Goal: Task Accomplishment & Management: Complete application form

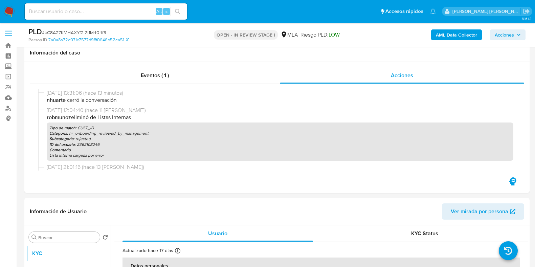
select select "10"
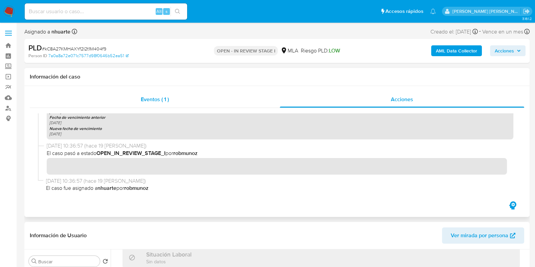
click at [198, 95] on div "Eventos ( 1 )" at bounding box center [155, 99] width 250 height 16
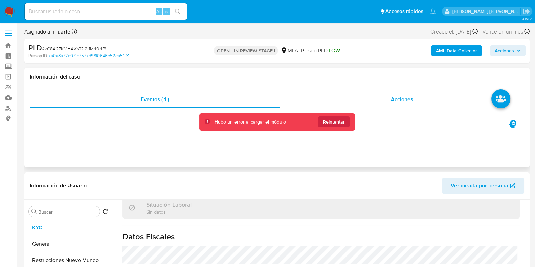
click at [410, 95] on span "Acciones" at bounding box center [402, 99] width 22 height 8
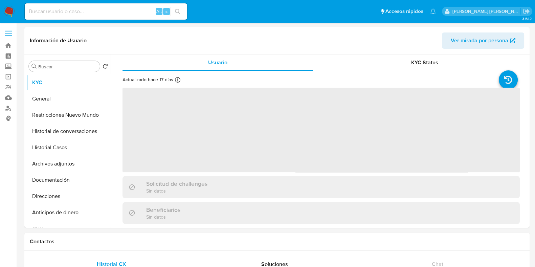
select select "10"
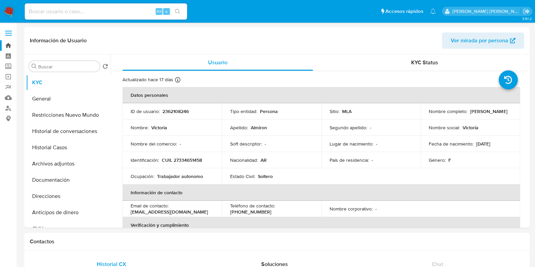
click at [7, 41] on link "Bandeja" at bounding box center [40, 45] width 80 height 10
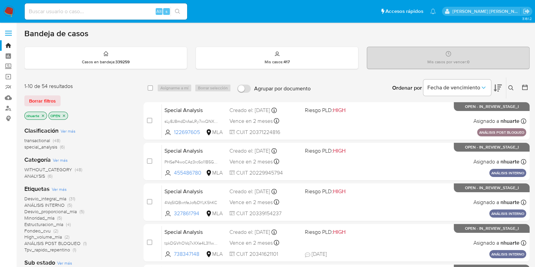
click at [59, 11] on input at bounding box center [106, 11] width 162 height 9
paste input "483352676"
type input "483352676"
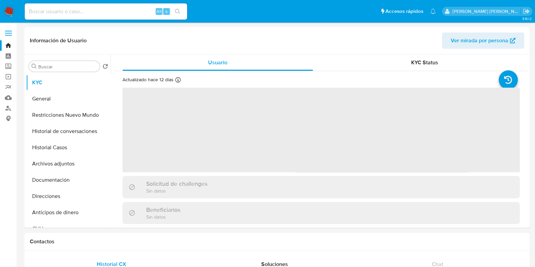
select select "10"
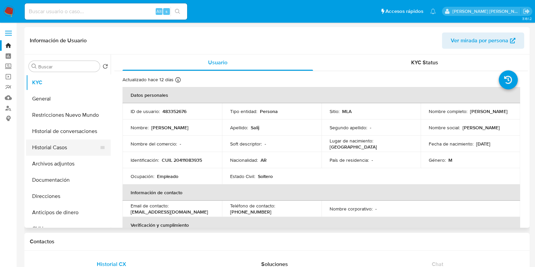
click at [76, 147] on button "Historial Casos" at bounding box center [65, 147] width 79 height 16
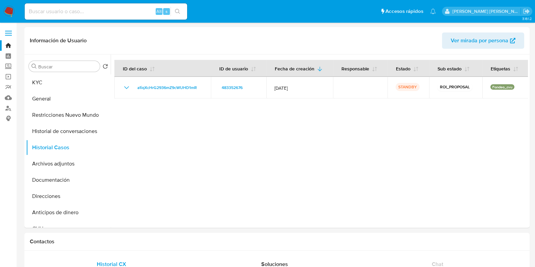
click at [53, 6] on div "Alt s" at bounding box center [106, 11] width 162 height 16
click at [48, 7] on input at bounding box center [106, 11] width 162 height 9
paste input "2607663140"
type input "2607663140"
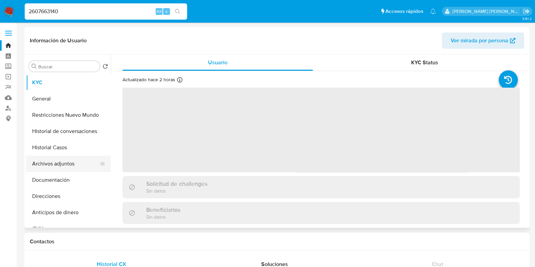
click at [69, 163] on button "Archivos adjuntos" at bounding box center [65, 164] width 79 height 16
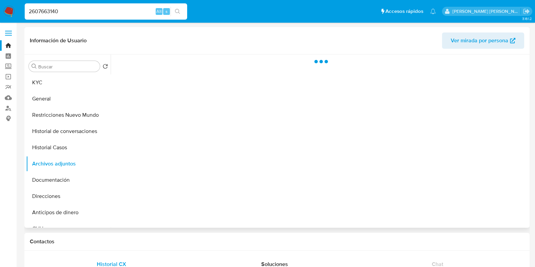
select select "10"
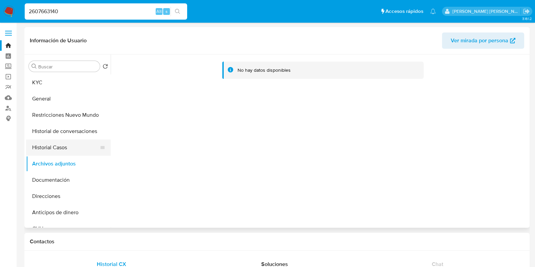
click at [66, 145] on button "Historial Casos" at bounding box center [65, 147] width 79 height 16
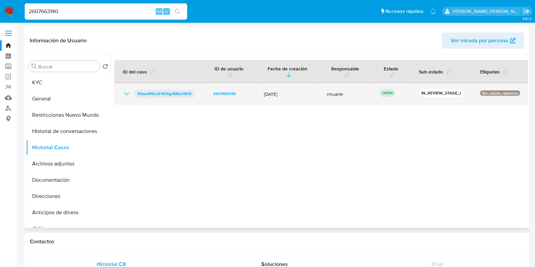
click at [177, 95] on span "BSaudPACaT951kgr88kUl9H5" at bounding box center [164, 94] width 54 height 8
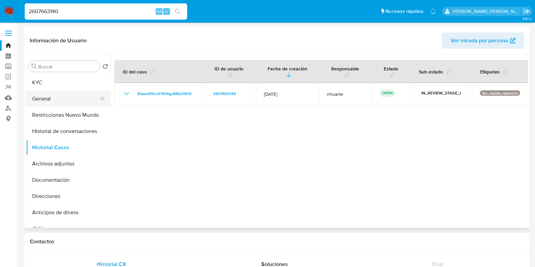
click at [71, 102] on button "General" at bounding box center [65, 99] width 79 height 16
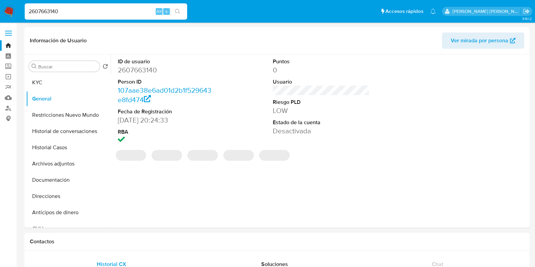
click at [137, 65] on dd "2607663140" at bounding box center [166, 69] width 97 height 9
copy dd "2607663140"
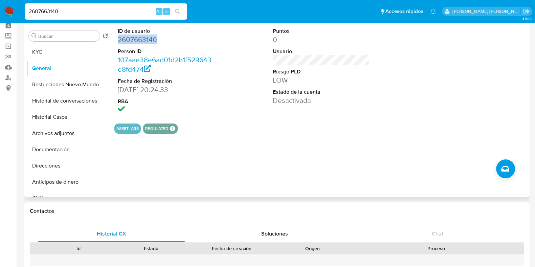
scroll to position [42, 0]
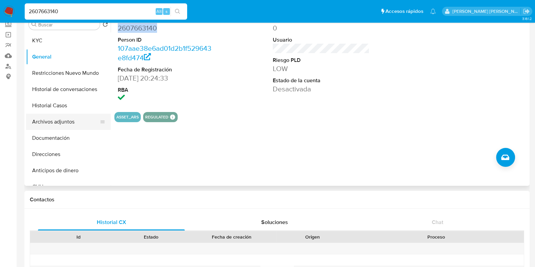
click at [68, 118] on button "Archivos adjuntos" at bounding box center [65, 122] width 79 height 16
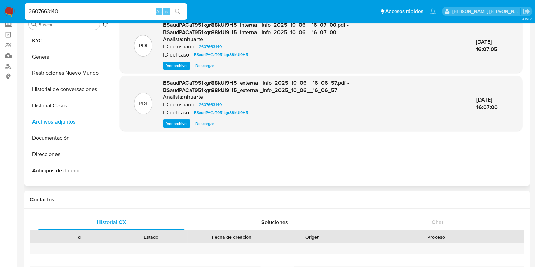
scroll to position [0, 0]
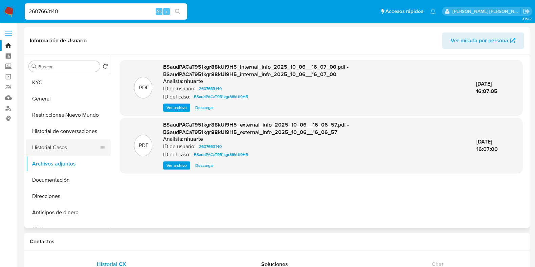
click at [52, 146] on button "Historial Casos" at bounding box center [65, 147] width 79 height 16
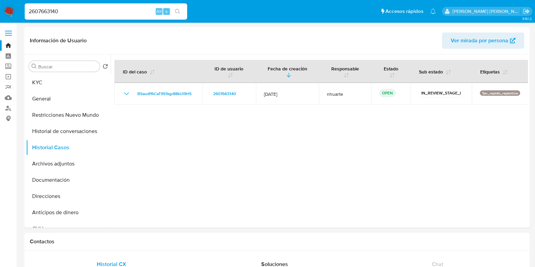
drag, startPoint x: 65, startPoint y: 14, endPoint x: 9, endPoint y: 7, distance: 56.1
click at [11, 10] on nav "Pausado Ver notificaciones 2607663140 Alt s Accesos rápidos Presiona las siguie…" at bounding box center [267, 11] width 535 height 23
paste input "32054092"
type input "2632054092"
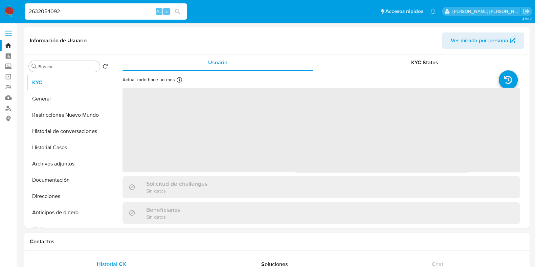
select select "10"
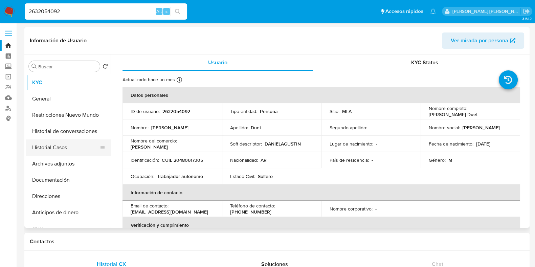
click at [62, 146] on button "Historial Casos" at bounding box center [65, 147] width 79 height 16
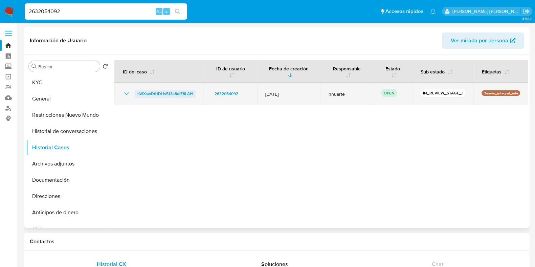
click at [170, 94] on span "hWXswDfl1DUs513k8dlZ8LAH" at bounding box center [164, 94] width 55 height 8
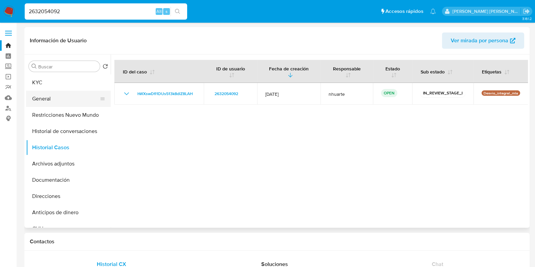
click at [72, 99] on button "General" at bounding box center [65, 99] width 79 height 16
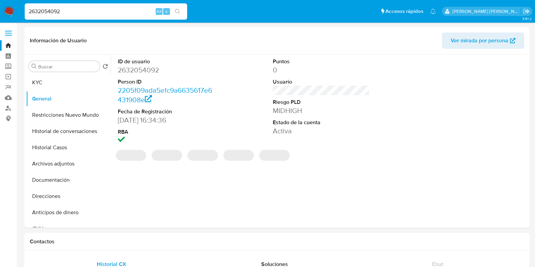
click at [145, 68] on dd "2632054092" at bounding box center [166, 69] width 97 height 9
copy dd "2632054092"
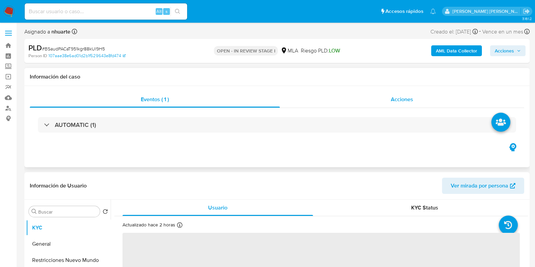
click at [399, 101] on span "Acciones" at bounding box center [402, 99] width 22 height 8
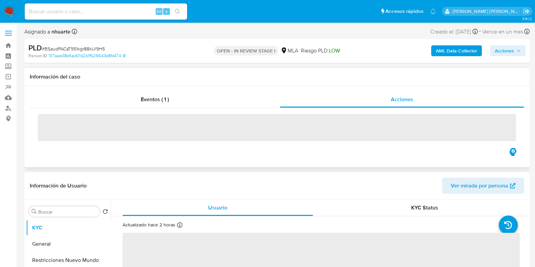
select select "10"
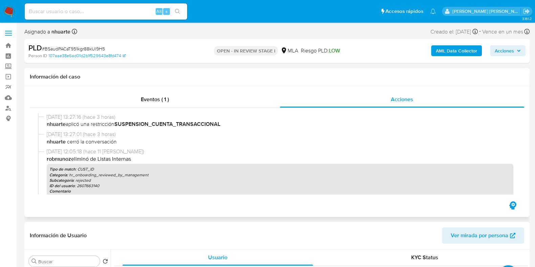
click at [463, 47] on b "AML Data Collector" at bounding box center [456, 50] width 41 height 11
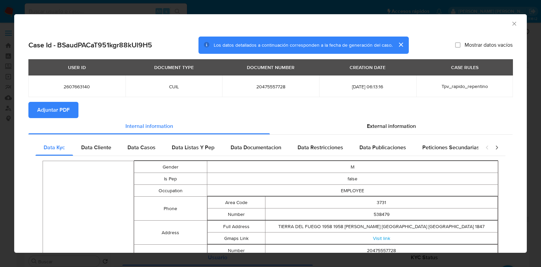
click at [49, 110] on span "Adjuntar PDF" at bounding box center [53, 109] width 32 height 15
click at [512, 24] on icon "Cerrar ventana" at bounding box center [514, 24] width 4 height 4
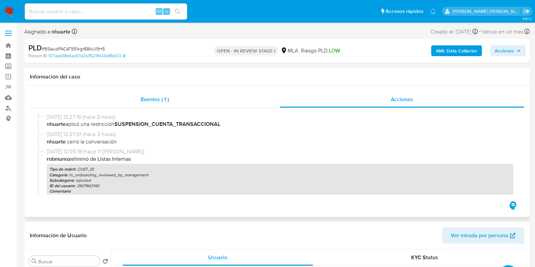
click at [151, 103] on span "Eventos ( 1 )" at bounding box center [155, 99] width 28 height 8
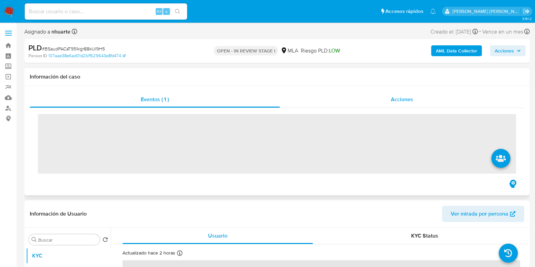
click at [400, 99] on span "Acciones" at bounding box center [402, 99] width 22 height 8
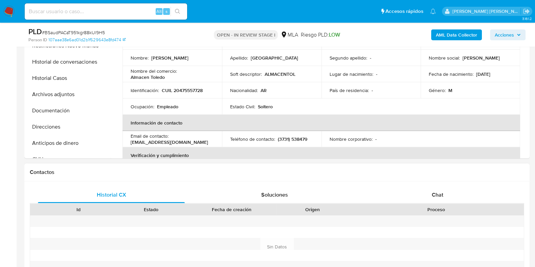
scroll to position [254, 0]
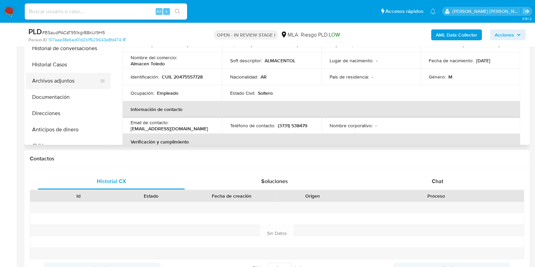
click at [82, 85] on button "Archivos adjuntos" at bounding box center [65, 81] width 79 height 16
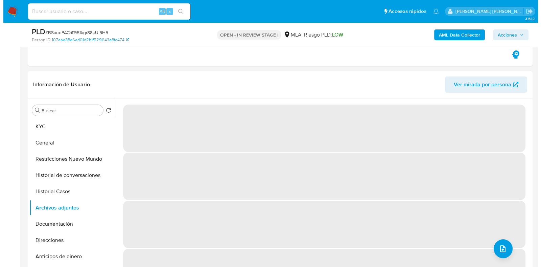
scroll to position [169, 0]
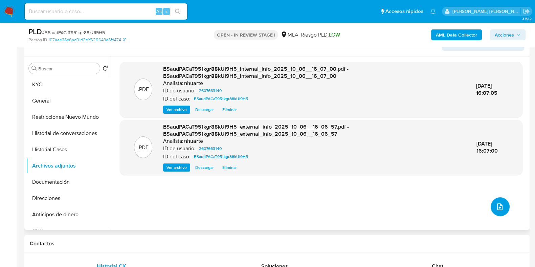
click at [497, 205] on icon "upload-file" at bounding box center [499, 207] width 8 height 8
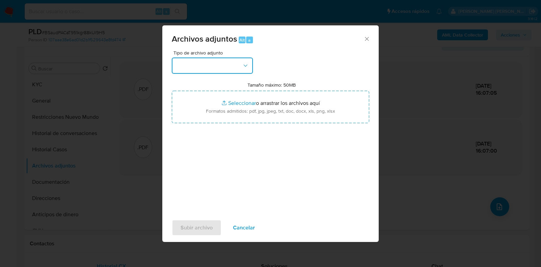
click at [244, 71] on button "button" at bounding box center [212, 65] width 81 height 16
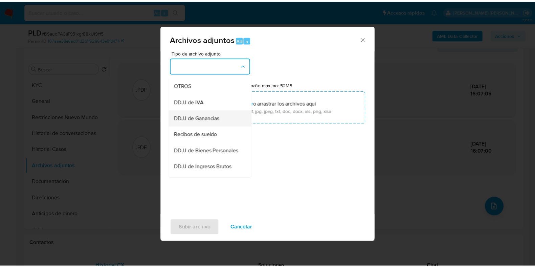
scroll to position [131, 0]
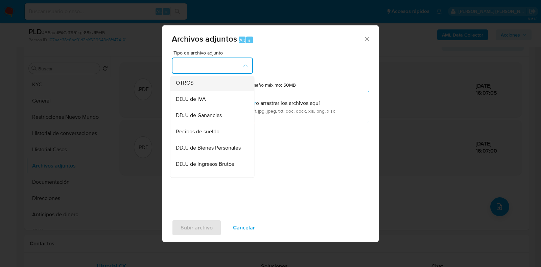
click at [216, 91] on div "OTROS" at bounding box center [210, 83] width 69 height 16
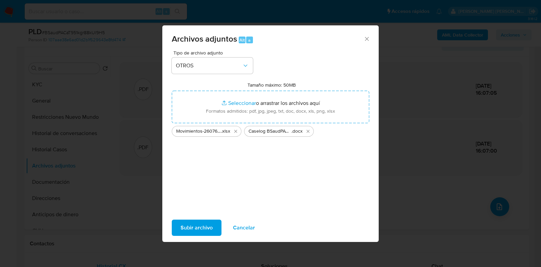
click at [201, 222] on span "Subir archivo" at bounding box center [197, 227] width 32 height 15
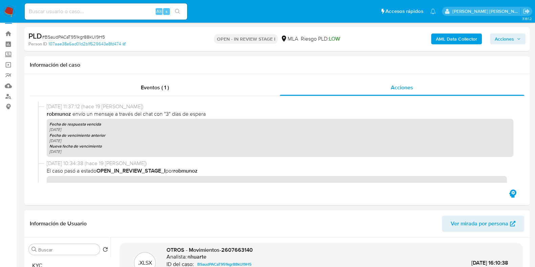
scroll to position [0, 0]
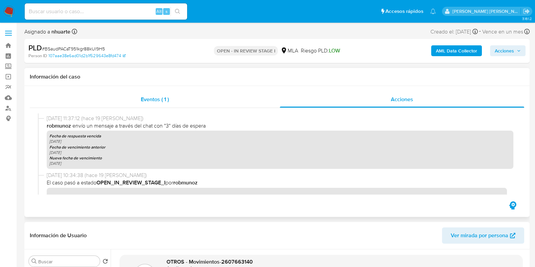
click at [165, 104] on div "Eventos ( 1 )" at bounding box center [155, 99] width 250 height 16
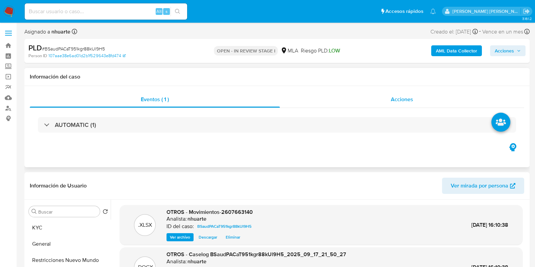
click at [385, 105] on div "Acciones" at bounding box center [402, 99] width 244 height 16
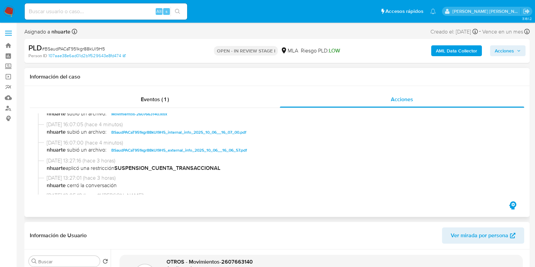
scroll to position [42, 0]
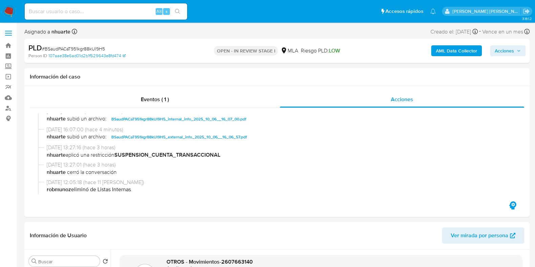
click at [509, 47] on span "Acciones" at bounding box center [503, 50] width 19 height 11
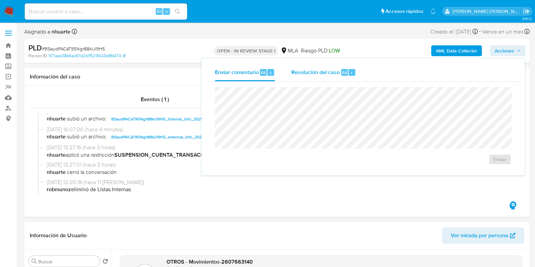
click at [332, 75] on span "Resolución del caso" at bounding box center [315, 72] width 48 height 8
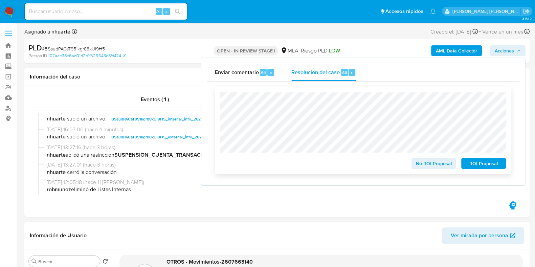
click at [470, 167] on span "ROI Proposal" at bounding box center [483, 163] width 35 height 9
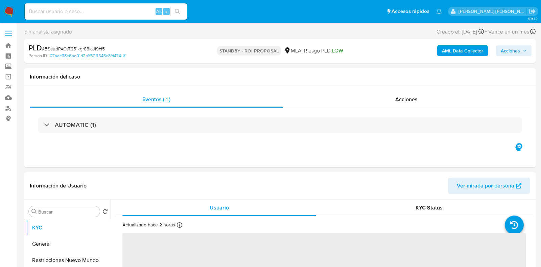
select select "10"
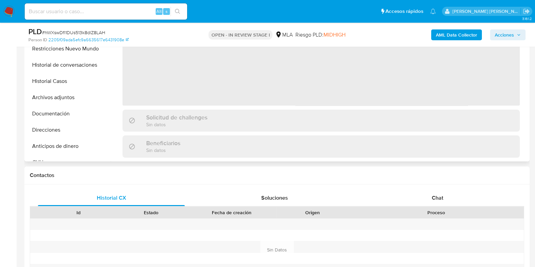
scroll to position [211, 0]
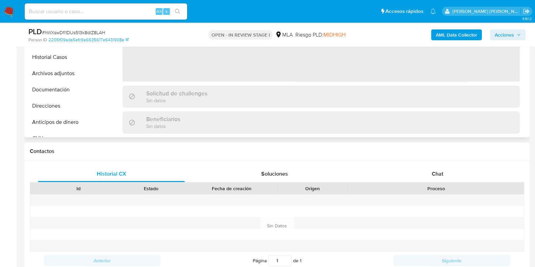
select select "10"
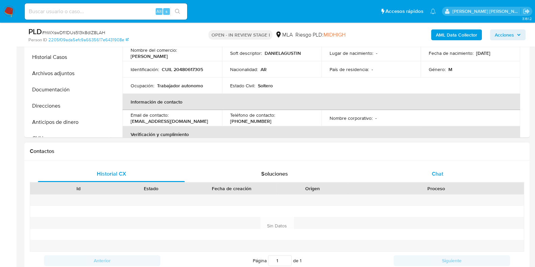
click at [441, 172] on span "Chat" at bounding box center [436, 174] width 11 height 8
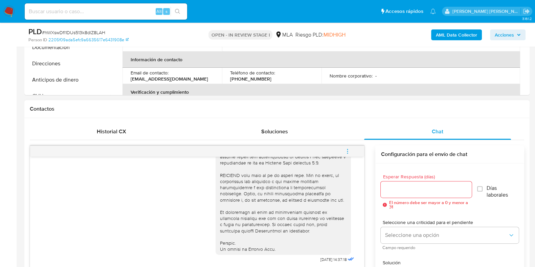
scroll to position [296, 0]
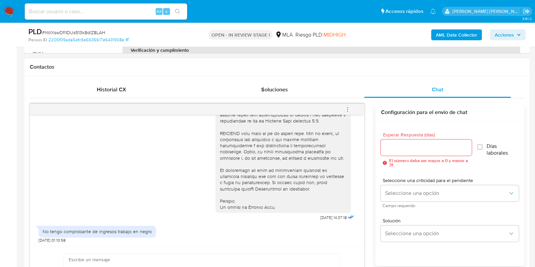
click at [345, 111] on icon "menu-action" at bounding box center [347, 109] width 6 height 6
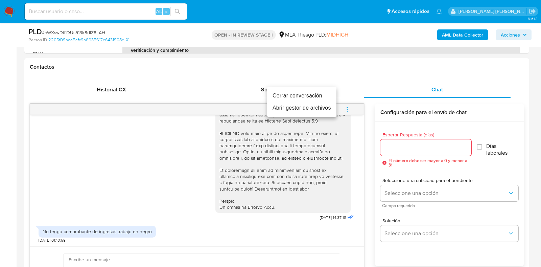
click at [321, 98] on li "Cerrar conversación" at bounding box center [301, 96] width 69 height 12
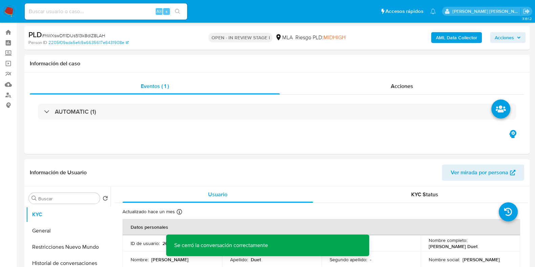
scroll to position [0, 0]
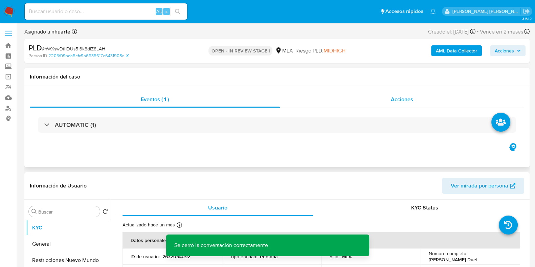
click at [398, 104] on div "Acciones" at bounding box center [402, 99] width 244 height 16
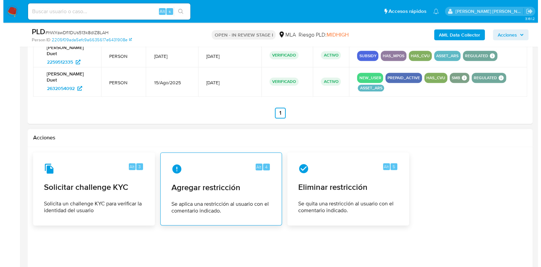
scroll to position [1099, 0]
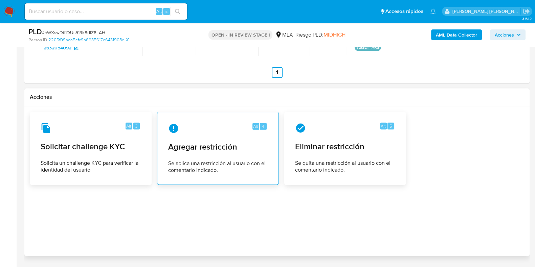
click at [228, 151] on div "Alt 4 Agregar restricción Se aplica una restricción al usuario con el comentari…" at bounding box center [218, 148] width 110 height 62
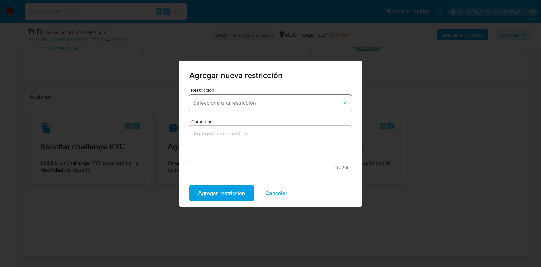
click at [248, 103] on span "Seleccione una restricción" at bounding box center [266, 102] width 147 height 7
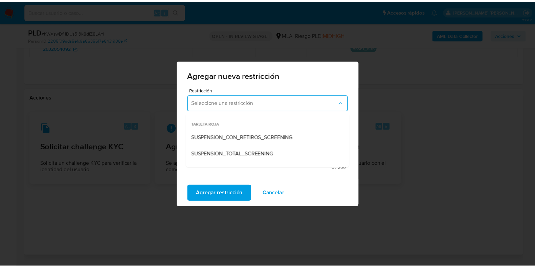
scroll to position [84, 0]
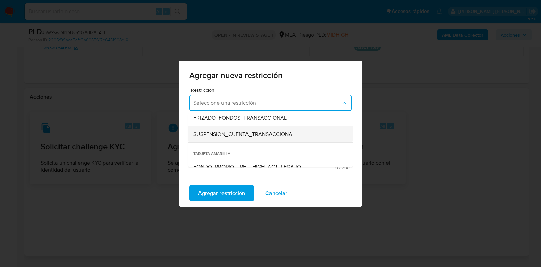
click at [243, 136] on span "SUSPENSION_CUENTA_TRANSACCIONAL" at bounding box center [244, 134] width 102 height 7
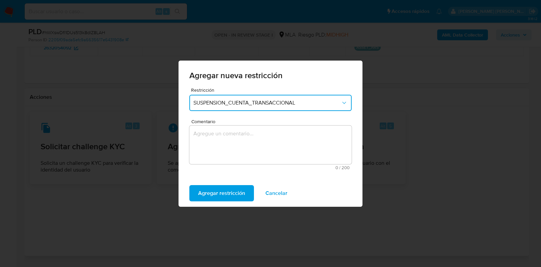
click at [243, 143] on textarea "Comentario" at bounding box center [270, 144] width 162 height 39
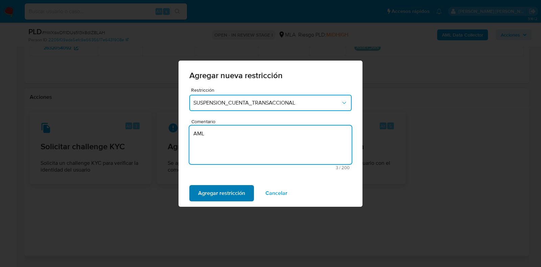
type textarea "AML"
click at [230, 192] on span "Agregar restricción" at bounding box center [221, 193] width 47 height 15
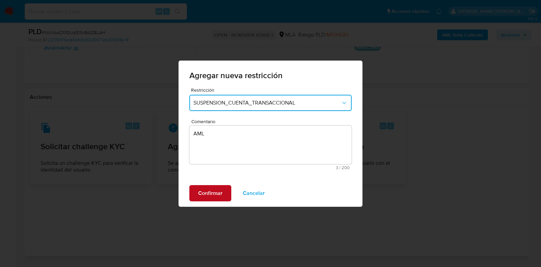
click at [224, 190] on button "Confirmar" at bounding box center [210, 193] width 42 height 16
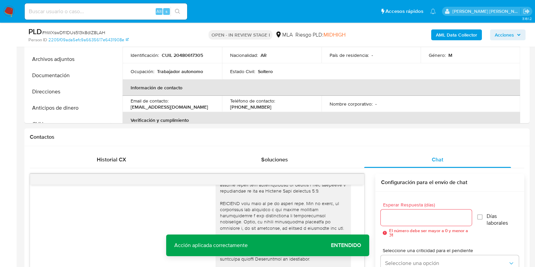
scroll to position [211, 0]
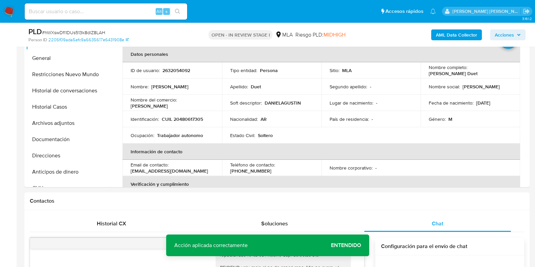
click at [443, 31] on b "AML Data Collector" at bounding box center [456, 34] width 41 height 11
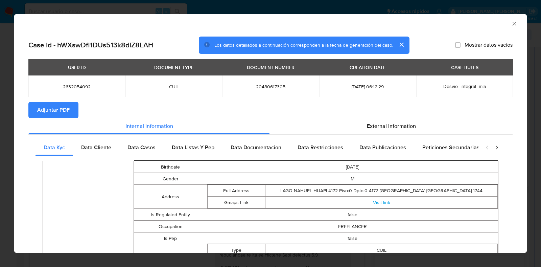
click at [511, 22] on icon "Cerrar ventana" at bounding box center [514, 23] width 7 height 7
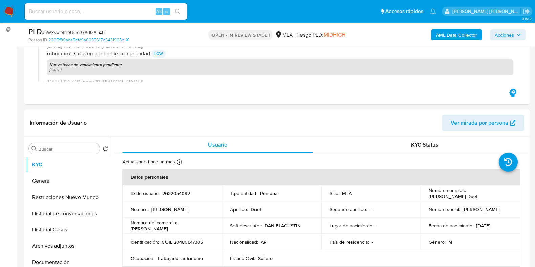
scroll to position [0, 0]
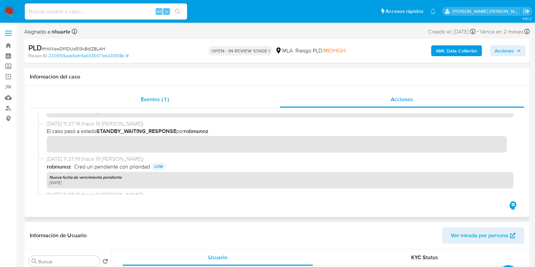
click at [156, 97] on span "Eventos ( 1 )" at bounding box center [155, 99] width 28 height 8
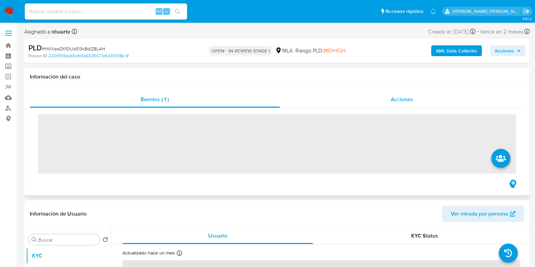
click at [375, 97] on div "Acciones" at bounding box center [402, 99] width 244 height 16
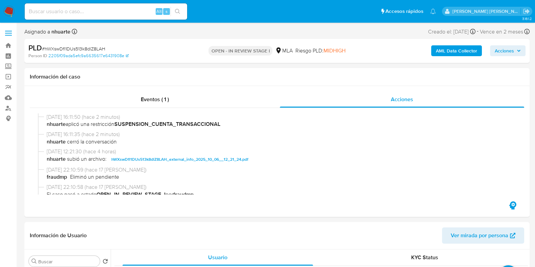
click at [463, 51] on b "AML Data Collector" at bounding box center [456, 50] width 41 height 11
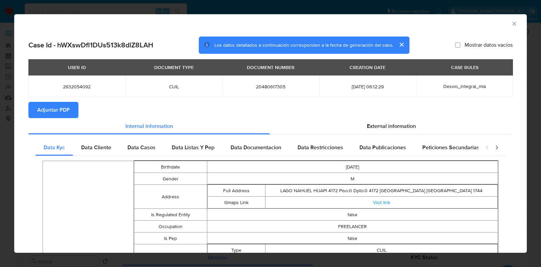
click at [61, 108] on span "Adjuntar PDF" at bounding box center [53, 109] width 32 height 15
click at [511, 25] on icon "Cerrar ventana" at bounding box center [514, 23] width 7 height 7
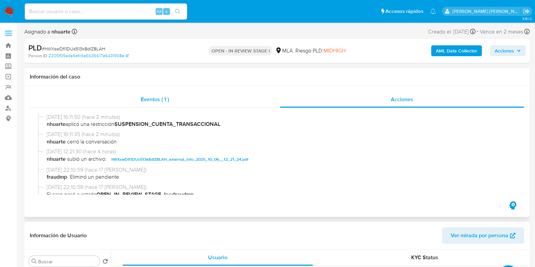
click at [157, 103] on span "Eventos ( 1 )" at bounding box center [155, 99] width 28 height 8
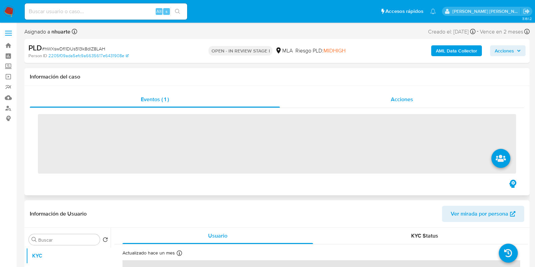
click at [394, 98] on span "Acciones" at bounding box center [402, 99] width 22 height 8
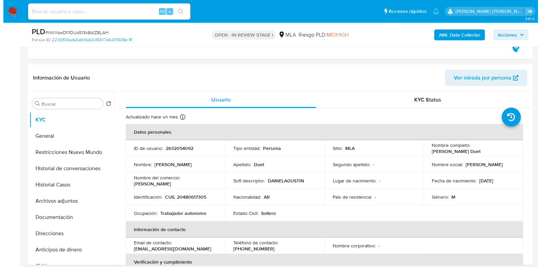
scroll to position [211, 0]
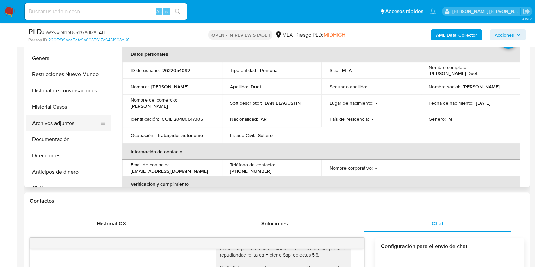
click at [74, 123] on button "Archivos adjuntos" at bounding box center [65, 123] width 79 height 16
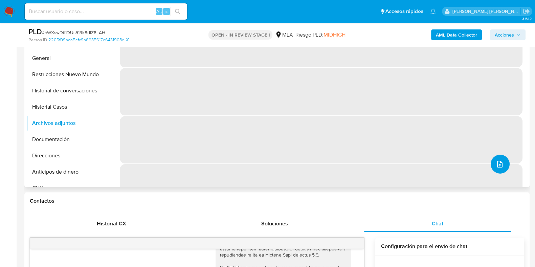
click at [495, 171] on button "upload-file" at bounding box center [499, 164] width 19 height 19
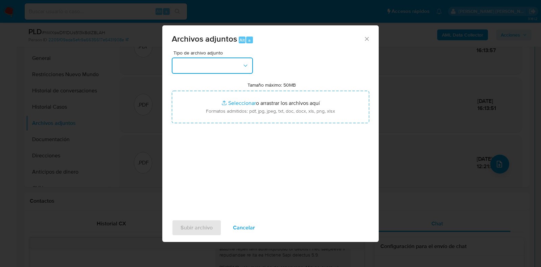
click at [244, 71] on button "button" at bounding box center [212, 65] width 81 height 16
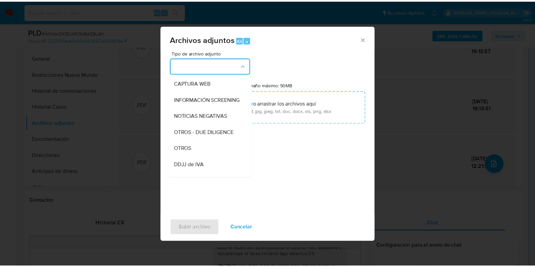
scroll to position [70, 0]
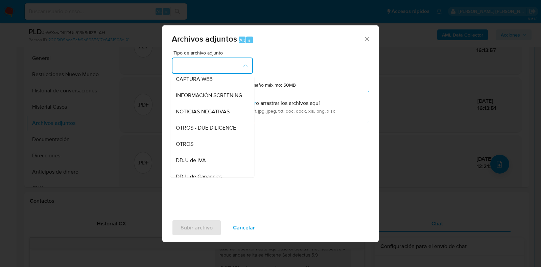
click at [224, 151] on div "OTROS" at bounding box center [210, 144] width 69 height 16
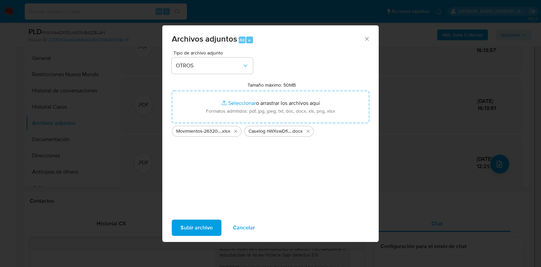
click at [206, 224] on span "Subir archivo" at bounding box center [197, 227] width 32 height 15
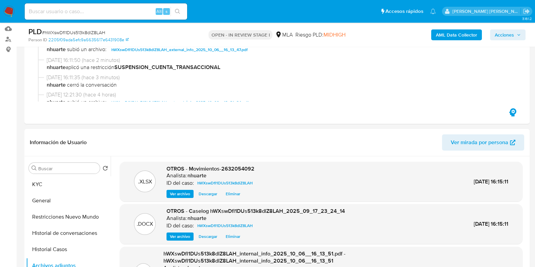
scroll to position [0, 0]
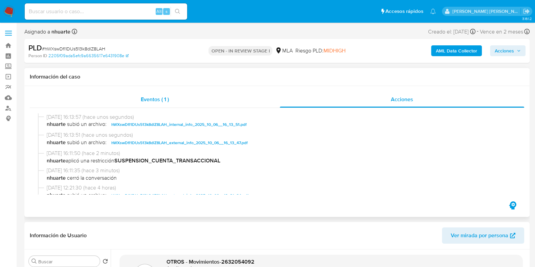
click at [174, 102] on div "Eventos ( 1 )" at bounding box center [155, 99] width 250 height 16
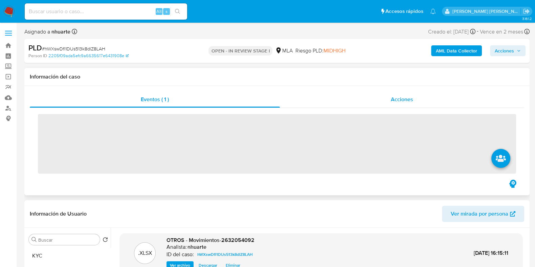
click at [413, 102] on span "Acciones" at bounding box center [402, 99] width 22 height 8
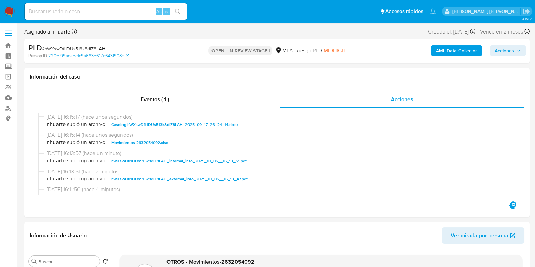
click at [500, 50] on span "Acciones" at bounding box center [503, 50] width 19 height 11
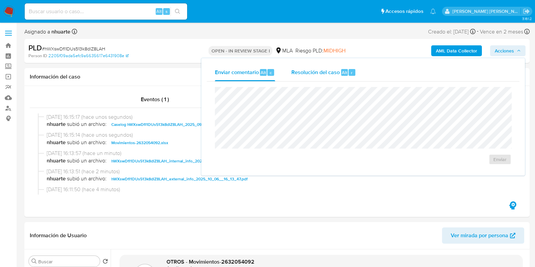
click at [330, 77] on div "Resolución del caso Alt r" at bounding box center [323, 73] width 65 height 18
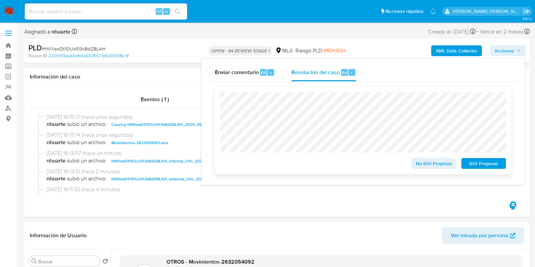
click at [485, 166] on span "ROI Proposal" at bounding box center [483, 163] width 35 height 9
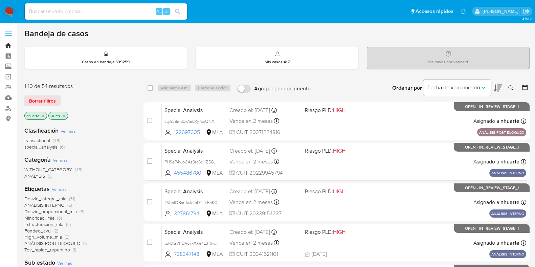
click at [10, 45] on link "Bandeja" at bounding box center [40, 45] width 80 height 10
click at [44, 11] on input at bounding box center [106, 11] width 162 height 9
paste input "2362108246"
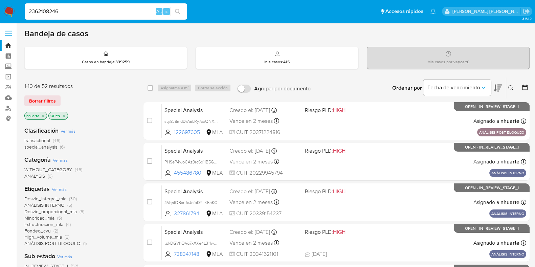
type input "2362108246"
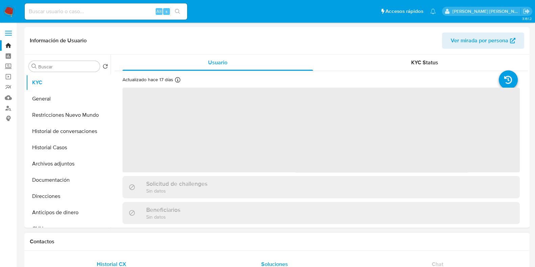
select select "10"
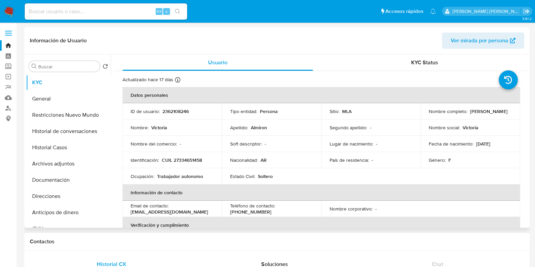
drag, startPoint x: 69, startPoint y: 152, endPoint x: 137, endPoint y: 152, distance: 68.3
click at [69, 152] on button "Historial Casos" at bounding box center [68, 147] width 85 height 16
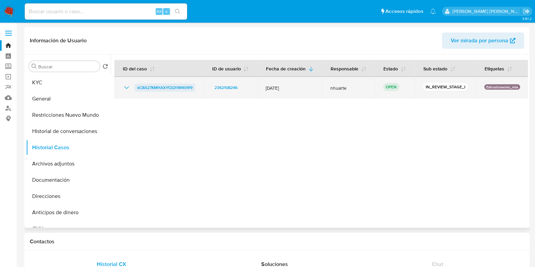
click at [178, 88] on span "kC8A27KMHAXYf2I2t1M404f9" at bounding box center [164, 88] width 55 height 8
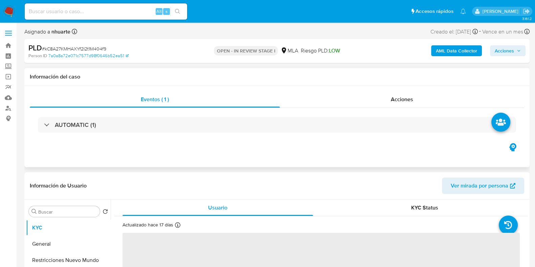
select select "10"
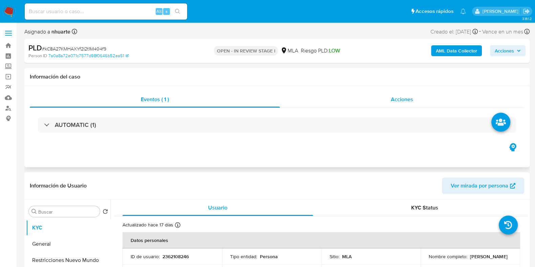
click at [395, 98] on span "Acciones" at bounding box center [402, 99] width 22 height 8
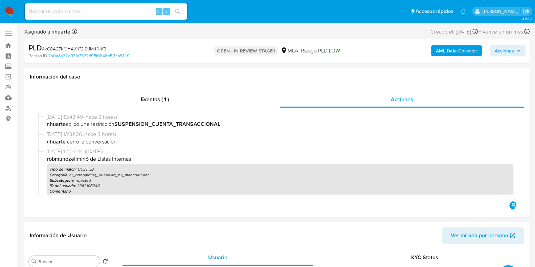
click at [442, 53] on b "AML Data Collector" at bounding box center [456, 50] width 41 height 11
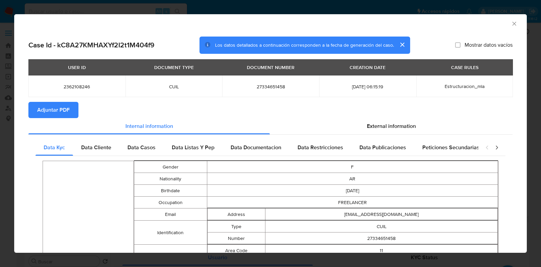
click at [62, 113] on span "Adjuntar PDF" at bounding box center [53, 109] width 32 height 15
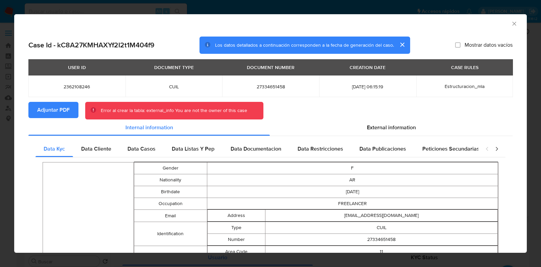
click at [511, 21] on icon "Cerrar ventana" at bounding box center [514, 23] width 7 height 7
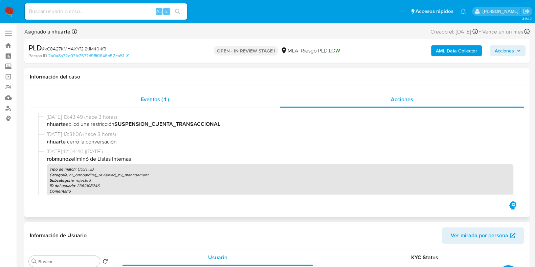
click at [160, 96] on span "Eventos ( 1 )" at bounding box center [155, 99] width 28 height 8
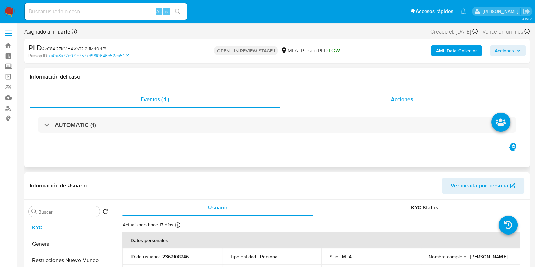
click at [403, 96] on span "Acciones" at bounding box center [402, 99] width 22 height 8
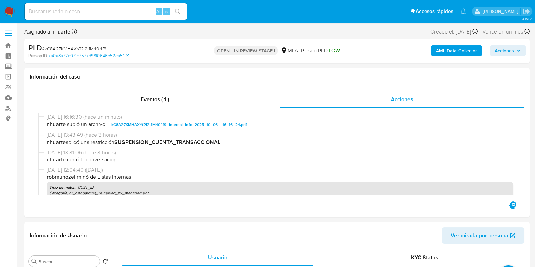
click at [446, 46] on b "AML Data Collector" at bounding box center [456, 50] width 41 height 11
